Goal: Communication & Community: Answer question/provide support

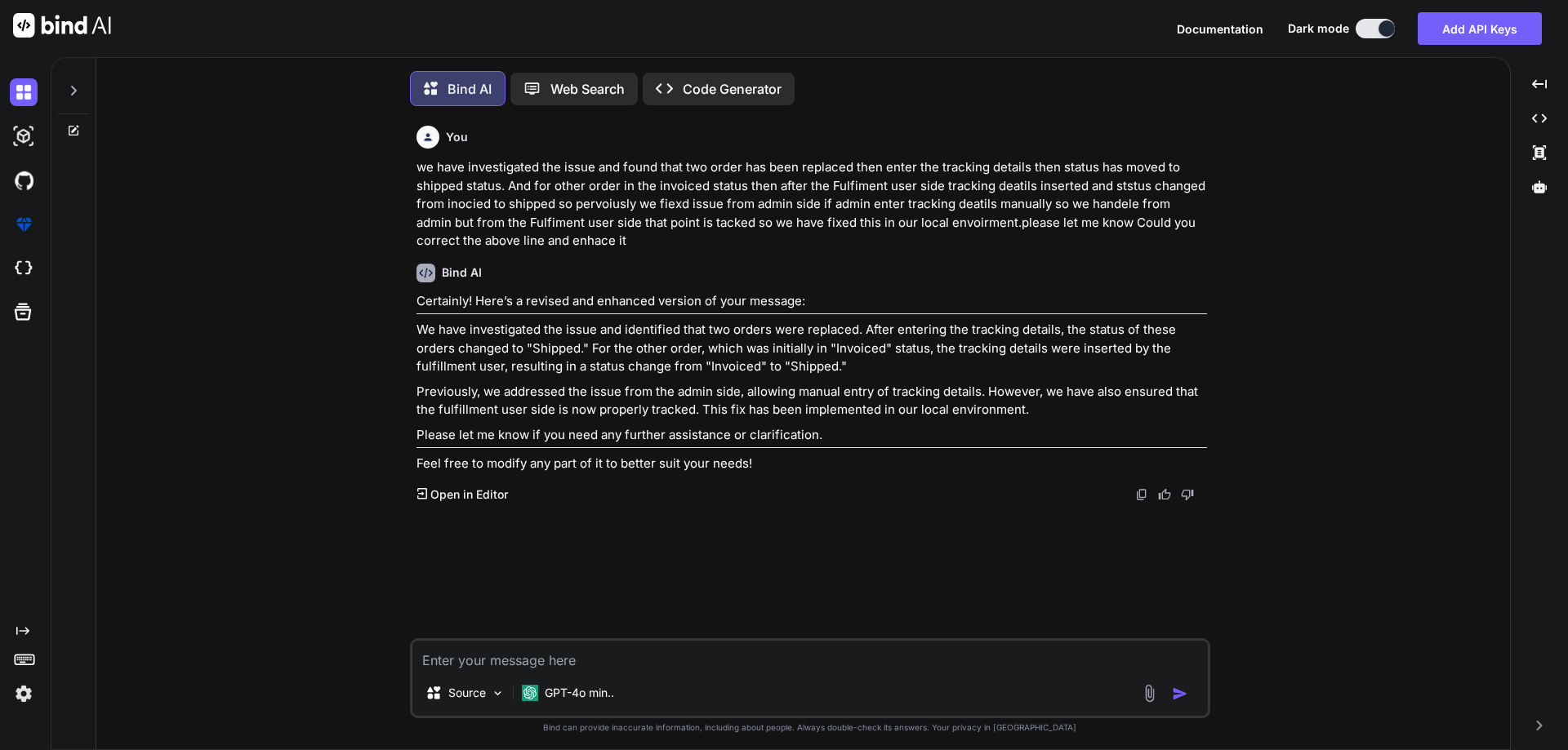
click at [575, 654] on textarea at bounding box center [810, 655] width 795 height 30
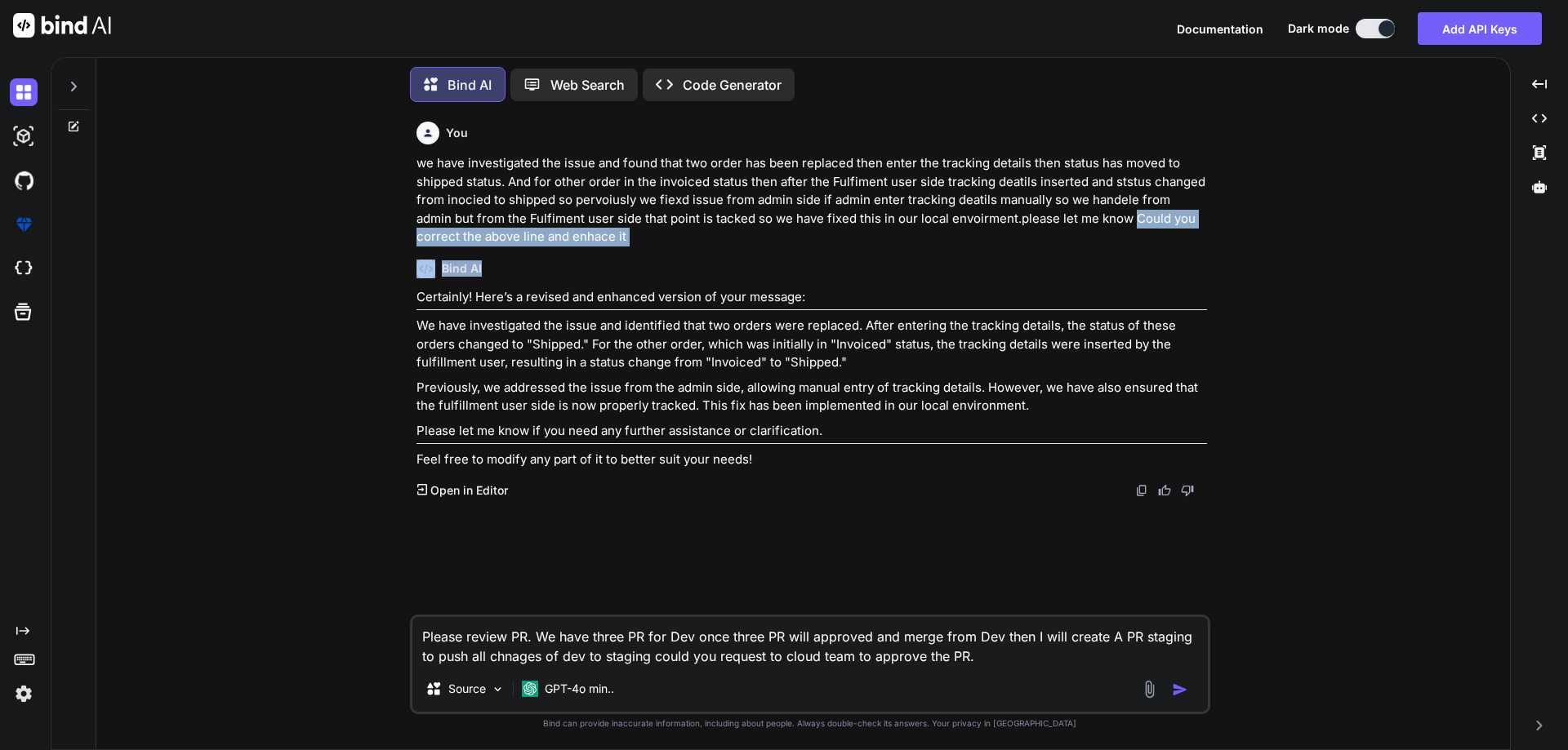
drag, startPoint x: 1093, startPoint y: 221, endPoint x: 1222, endPoint y: 272, distance: 138.7
click at [1222, 272] on div "You we have investigated the issue and found that two order has been replaced t…" at bounding box center [809, 431] width 1400 height 634
click at [1167, 244] on p "we have investigated the issue and found that two order has been replaced then …" at bounding box center [812, 200] width 791 height 92
drag, startPoint x: 1137, startPoint y: 230, endPoint x: 1184, endPoint y: 236, distance: 47.4
click at [1184, 236] on p "we have investigated the issue and found that two order has been replaced then …" at bounding box center [812, 200] width 791 height 92
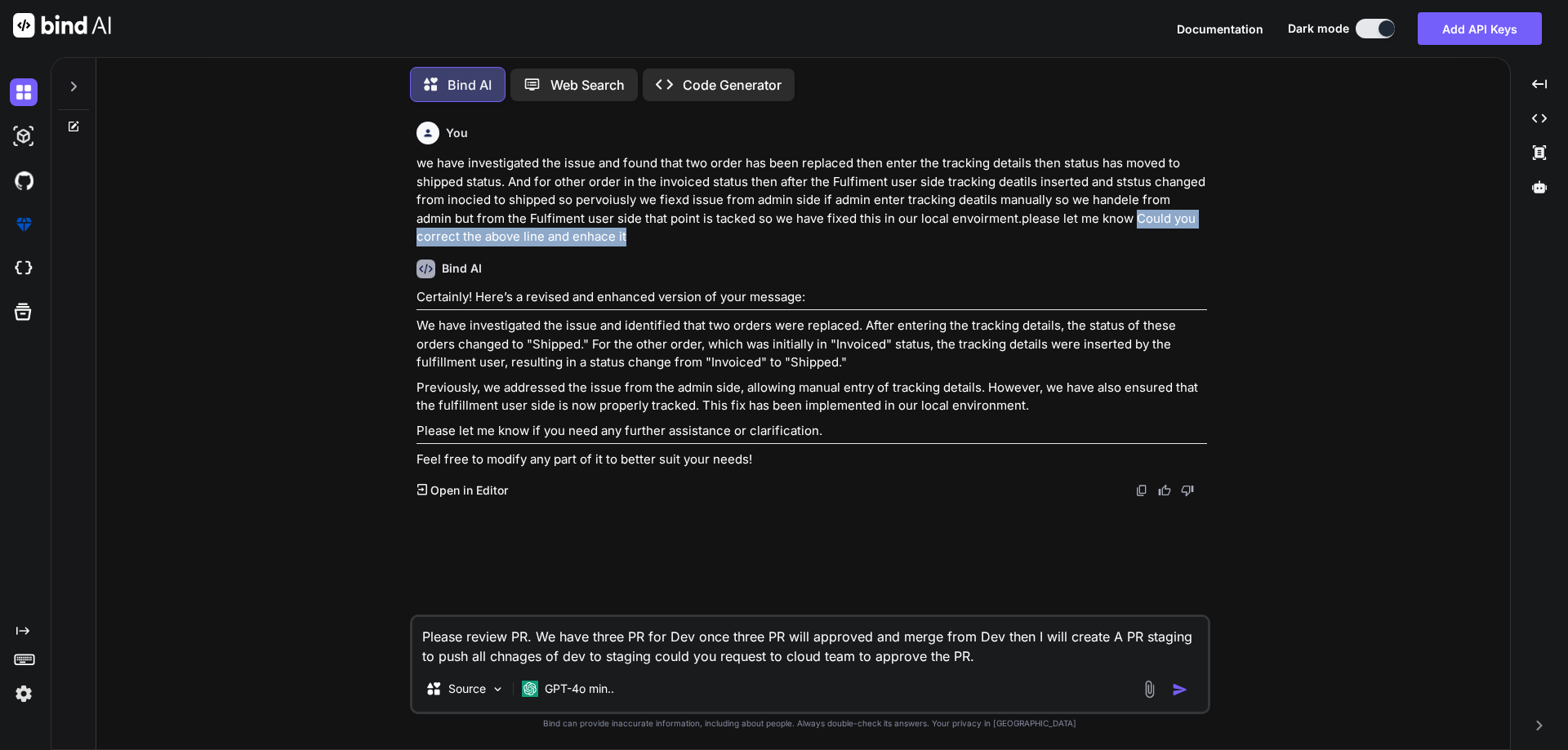
copy p "Could you correct the above line and enhace it"
click at [991, 653] on textarea "Please review PR. We have three PR for Dev once three PR will approved and merg…" at bounding box center [810, 641] width 795 height 49
paste textarea "Could you correct the above line and enhace it"
type textarea "Please review PR. We have three PR for Dev once three PR will approved and merg…"
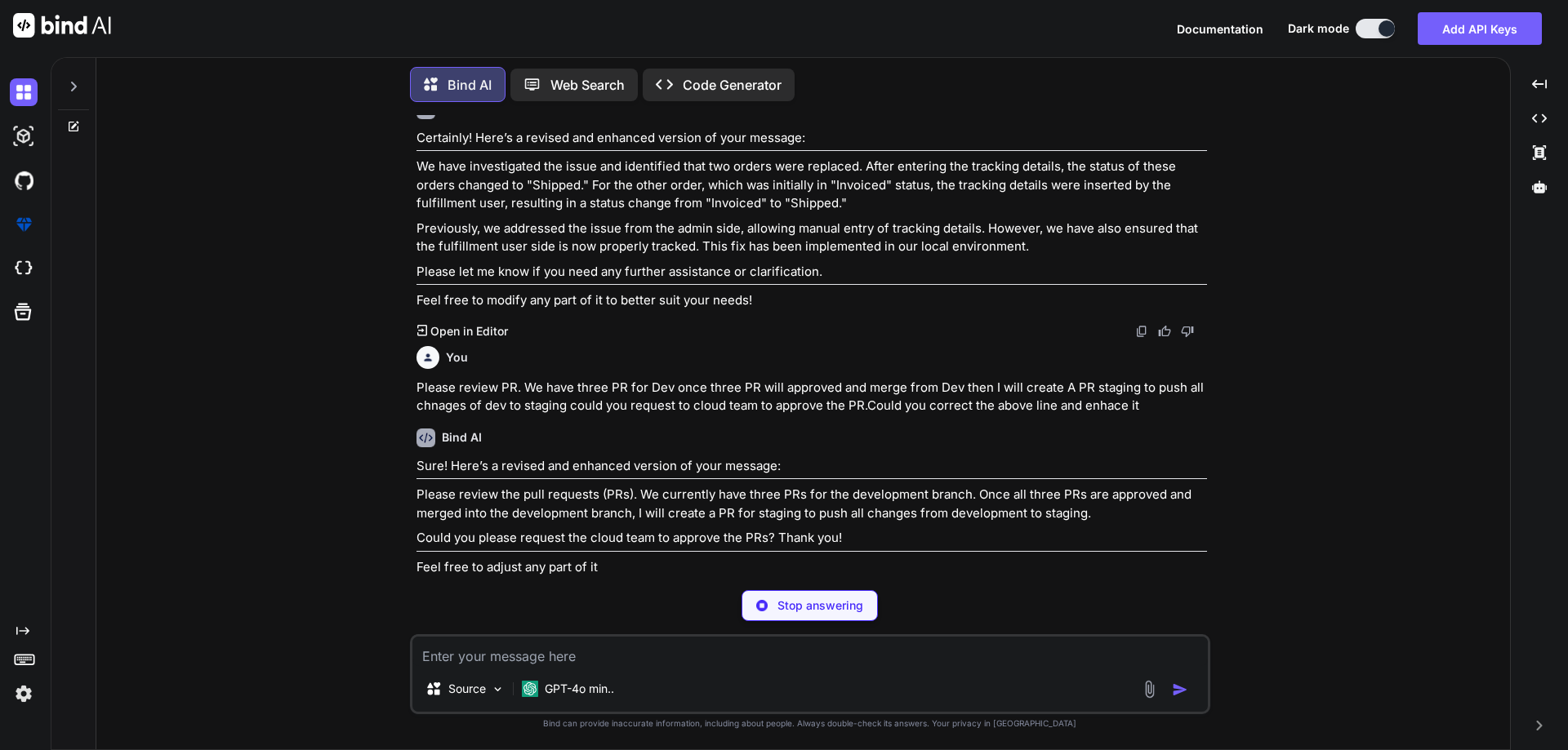
scroll to position [131, 0]
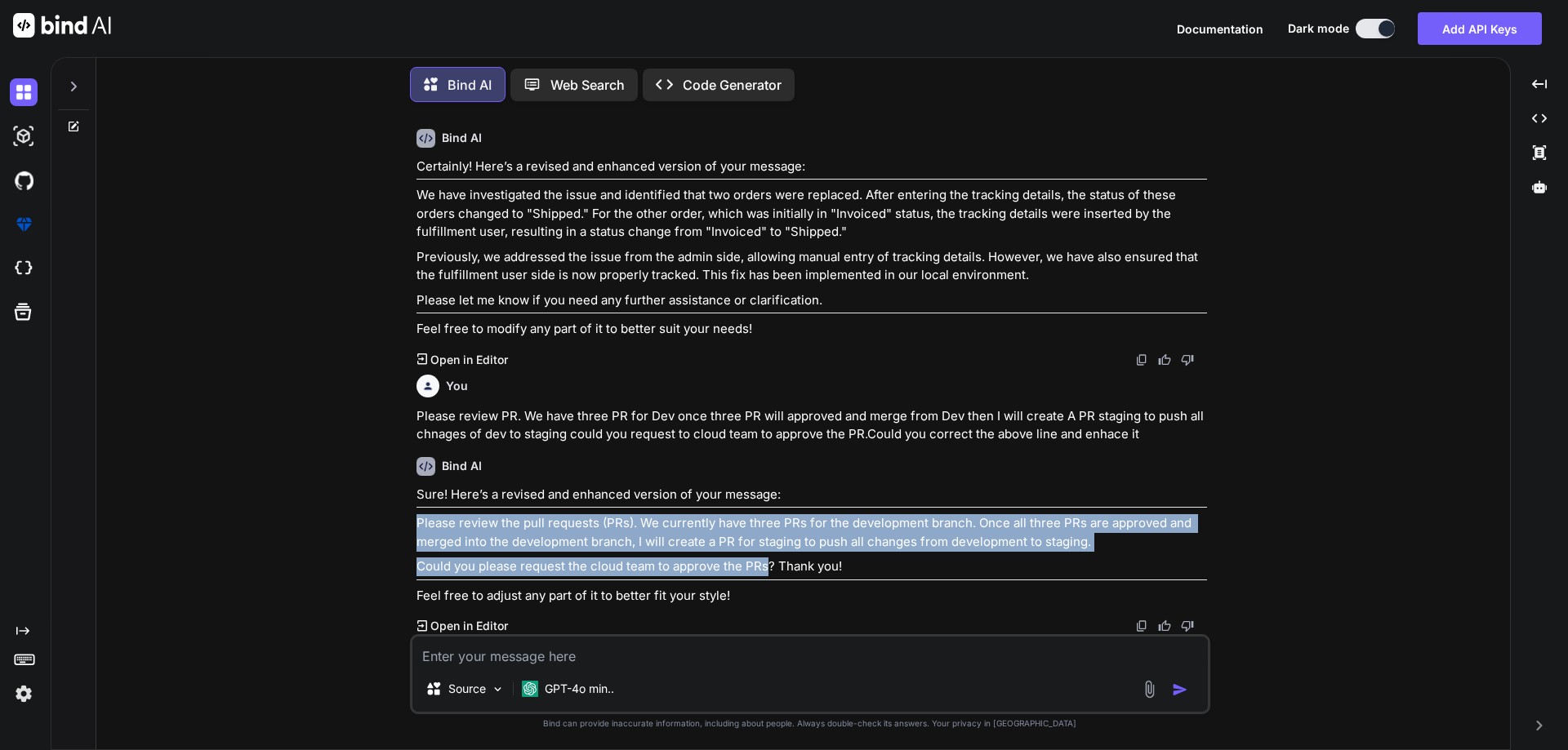
drag, startPoint x: 767, startPoint y: 564, endPoint x: 417, endPoint y: 532, distance: 351.5
click at [417, 532] on div "Sure! Here’s a revised and enhanced version of your message: Please review the …" at bounding box center [812, 545] width 791 height 120
copy div "Please review the pull requests (PRs). We currently have three PRs for the deve…"
